Goal: Information Seeking & Learning: Learn about a topic

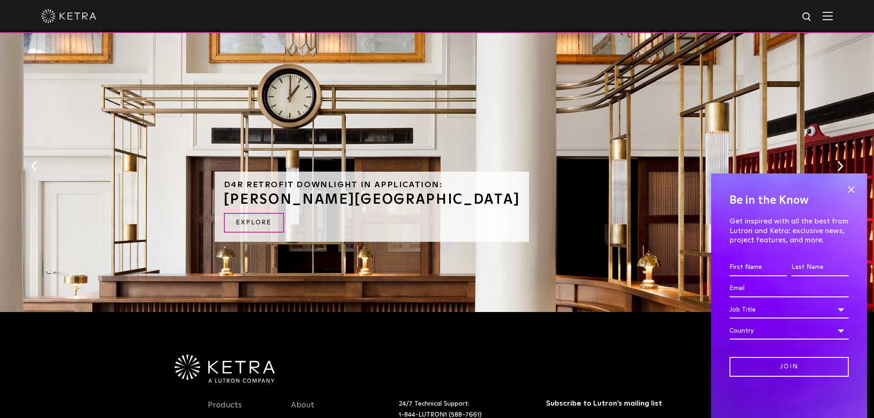
scroll to position [596, 0]
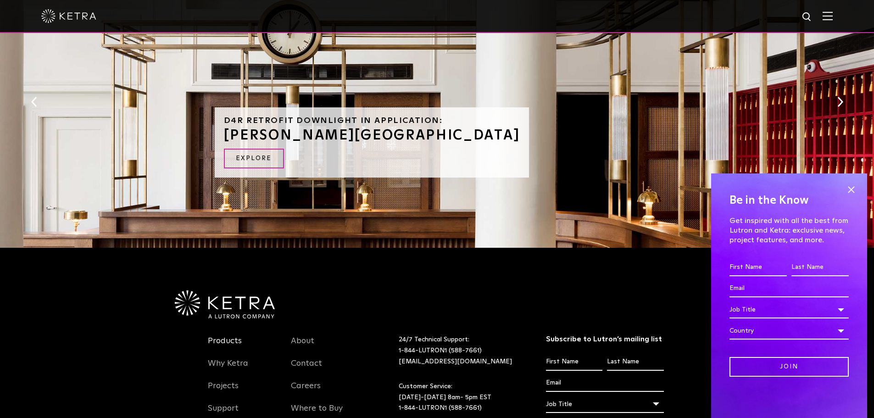
click at [233, 343] on link "Products" at bounding box center [225, 346] width 34 height 21
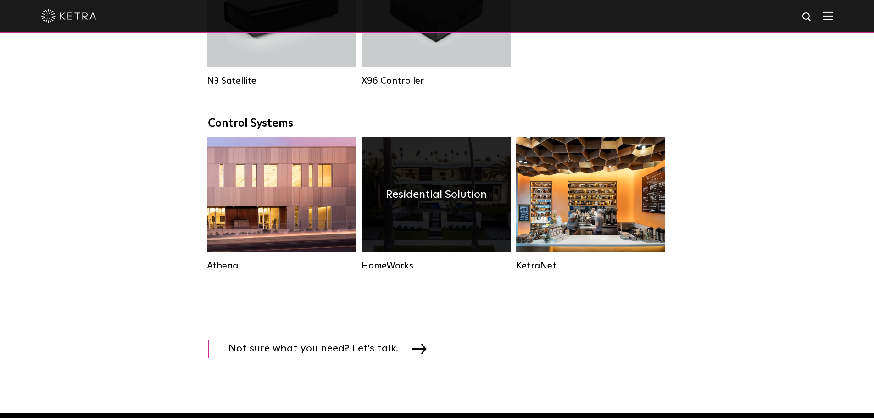
scroll to position [1284, 0]
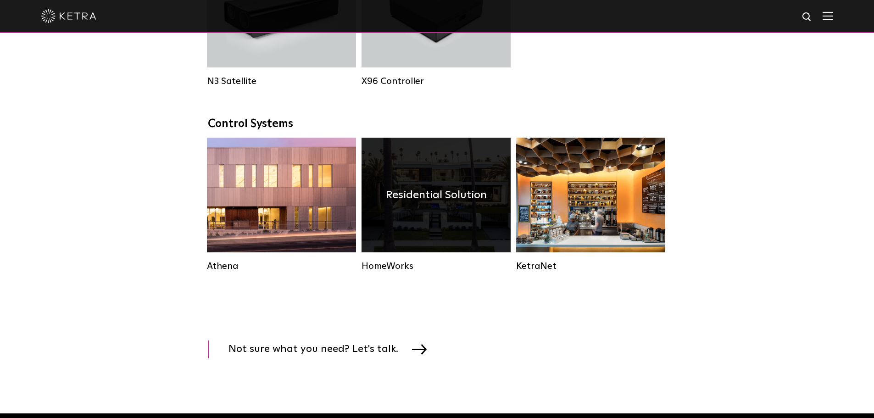
click at [422, 220] on div "Residential Solution" at bounding box center [435, 195] width 149 height 115
